Goal: Task Accomplishment & Management: Complete application form

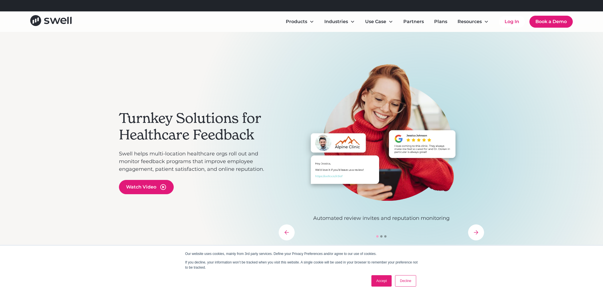
click at [384, 281] on link "Accept" at bounding box center [381, 280] width 20 height 11
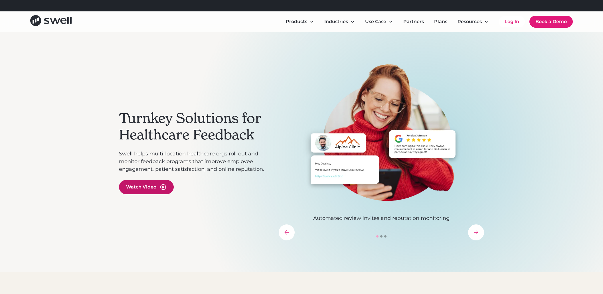
click at [153, 191] on div "Watch Video" at bounding box center [146, 187] width 55 height 14
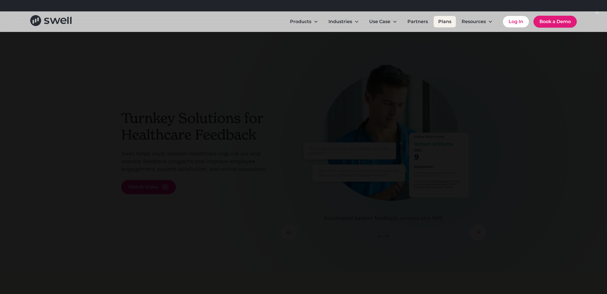
click at [444, 23] on link "Plans" at bounding box center [445, 21] width 22 height 11
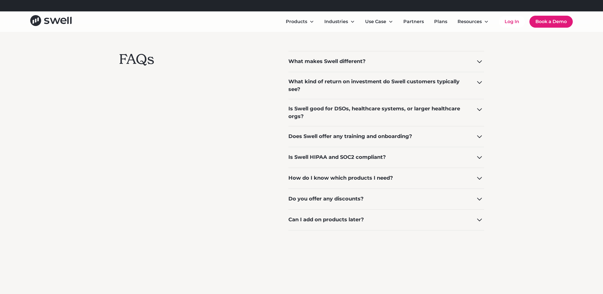
scroll to position [420, 0]
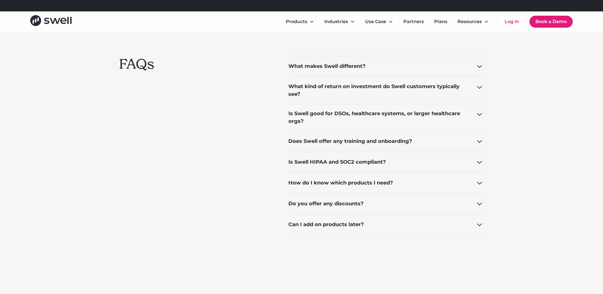
click at [322, 163] on div "Is Swell HIPAA and SOC2 compliant?" at bounding box center [337, 162] width 98 height 8
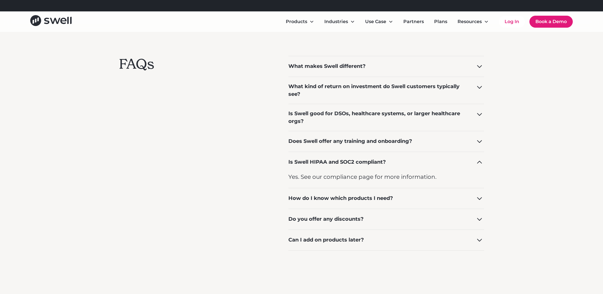
click at [323, 163] on div "Is Swell HIPAA and SOC2 compliant?" at bounding box center [337, 162] width 98 height 8
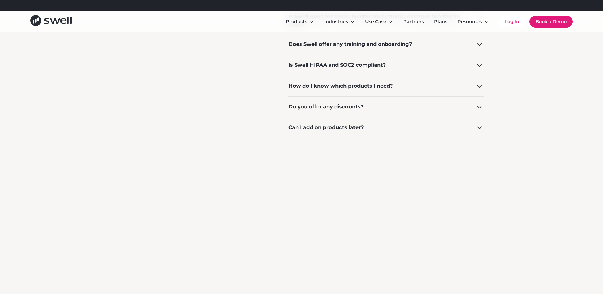
scroll to position [612, 0]
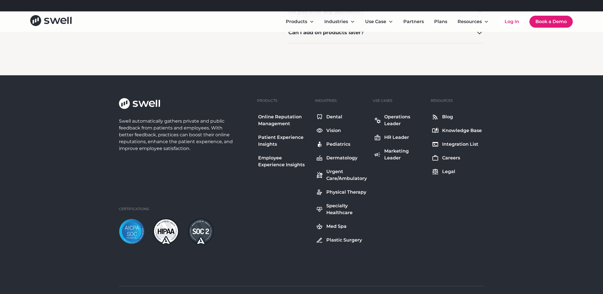
click at [343, 240] on div "Plastic Surgery" at bounding box center [344, 240] width 36 height 7
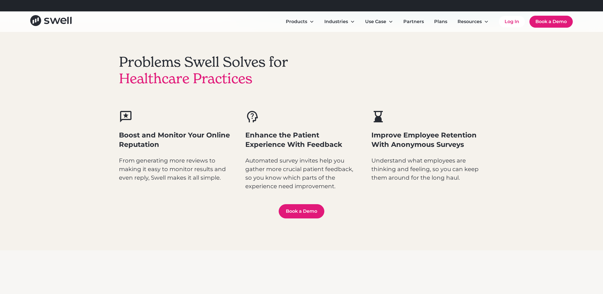
scroll to position [271, 0]
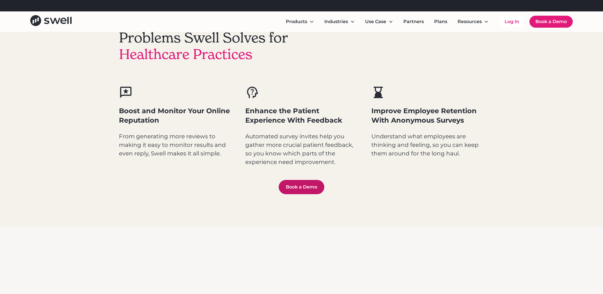
click at [285, 187] on link "Book a Demo" at bounding box center [302, 187] width 46 height 14
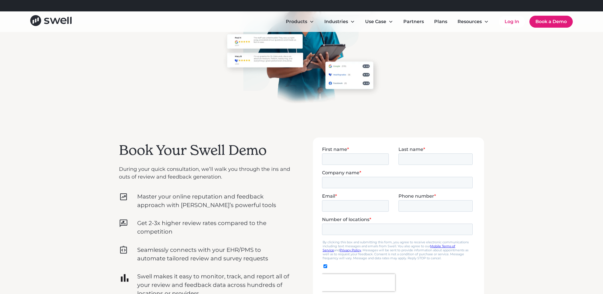
scroll to position [107, 0]
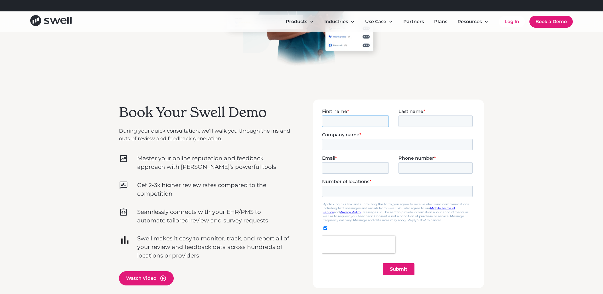
click at [334, 125] on input "First name *" at bounding box center [355, 120] width 67 height 11
type input "[PERSON_NAME]"
type input "Franck Plastic Surgery"
type input "f"
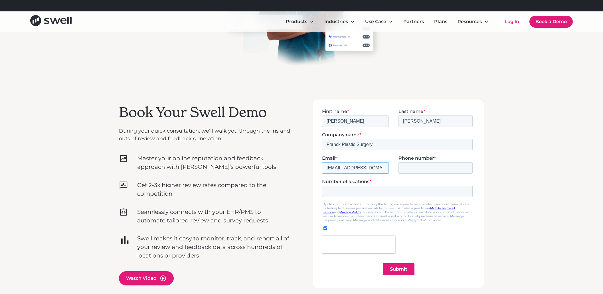
type input "drfranck@franckmd.com"
type input "6263198638"
type input "1"
click at [396, 265] on input "Submit" at bounding box center [399, 269] width 32 height 12
